Goal: Task Accomplishment & Management: Complete application form

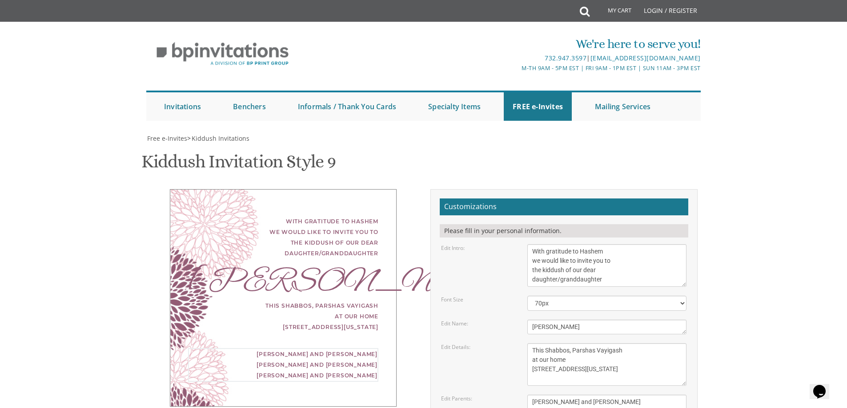
drag, startPoint x: 551, startPoint y: 268, endPoint x: 532, endPoint y: 268, distance: 18.7
click at [532, 395] on textarea "[PERSON_NAME] and [PERSON_NAME] [PERSON_NAME] and [PERSON_NAME] [PERSON_NAME] a…" at bounding box center [606, 411] width 159 height 33
drag, startPoint x: 586, startPoint y: 271, endPoint x: 568, endPoint y: 272, distance: 17.4
click at [568, 395] on textarea "[PERSON_NAME] and [PERSON_NAME] [PERSON_NAME] and [PERSON_NAME] [PERSON_NAME] a…" at bounding box center [606, 411] width 159 height 33
click at [613, 259] on form "Customizations Please fill in your personal information. Edit Intro: With grati…" at bounding box center [564, 369] width 248 height 341
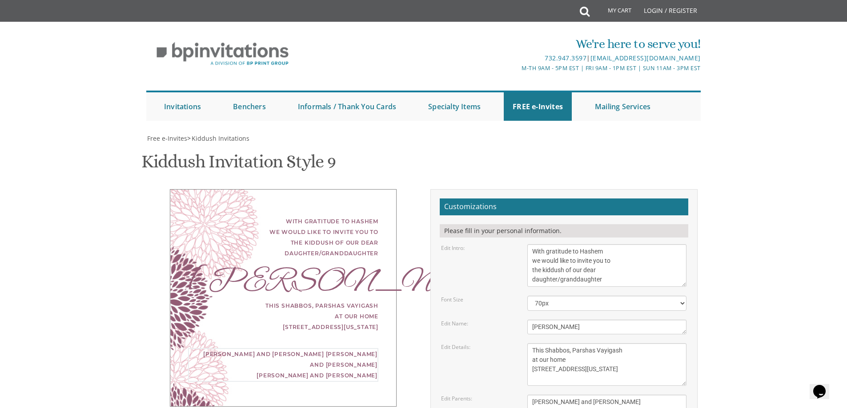
drag, startPoint x: 600, startPoint y: 272, endPoint x: 585, endPoint y: 272, distance: 15.1
click at [585, 395] on textarea "[PERSON_NAME] and [PERSON_NAME] [PERSON_NAME] and [PERSON_NAME] [PERSON_NAME] a…" at bounding box center [606, 411] width 159 height 33
drag, startPoint x: 592, startPoint y: 276, endPoint x: 531, endPoint y: 276, distance: 61.8
click at [531, 395] on textarea "[PERSON_NAME] and [PERSON_NAME] [PERSON_NAME] and [PERSON_NAME] [PERSON_NAME] a…" at bounding box center [606, 411] width 159 height 33
drag, startPoint x: 597, startPoint y: 292, endPoint x: 540, endPoint y: 295, distance: 57.8
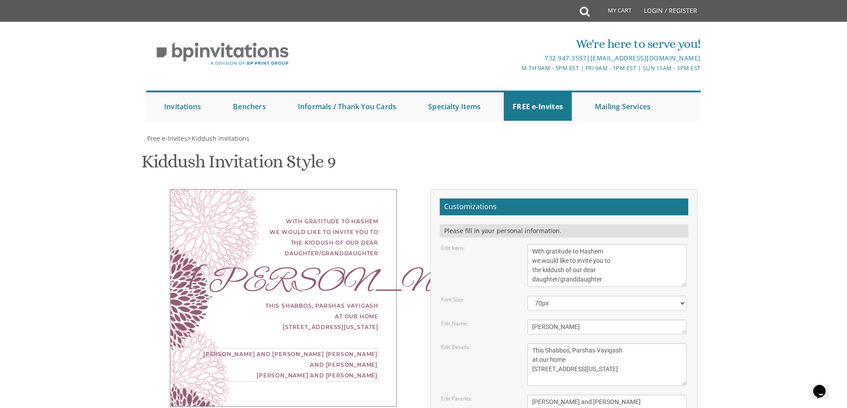
click at [540, 395] on textarea "[PERSON_NAME] and [PERSON_NAME] [PERSON_NAME] and [PERSON_NAME] [PERSON_NAME] a…" at bounding box center [606, 411] width 159 height 33
click at [530, 395] on textarea "[PERSON_NAME] and [PERSON_NAME] [PERSON_NAME] and [PERSON_NAME] [PERSON_NAME] a…" at bounding box center [606, 411] width 159 height 33
click at [533, 395] on textarea "[PERSON_NAME] and [PERSON_NAME] [PERSON_NAME] and [PERSON_NAME] [PERSON_NAME] a…" at bounding box center [606, 411] width 159 height 33
type textarea "[PERSON_NAME] and [PERSON_NAME] and [PERSON_NAME] [DEMOGRAPHIC_DATA] [PERSON_NA…"
